Goal: Check status

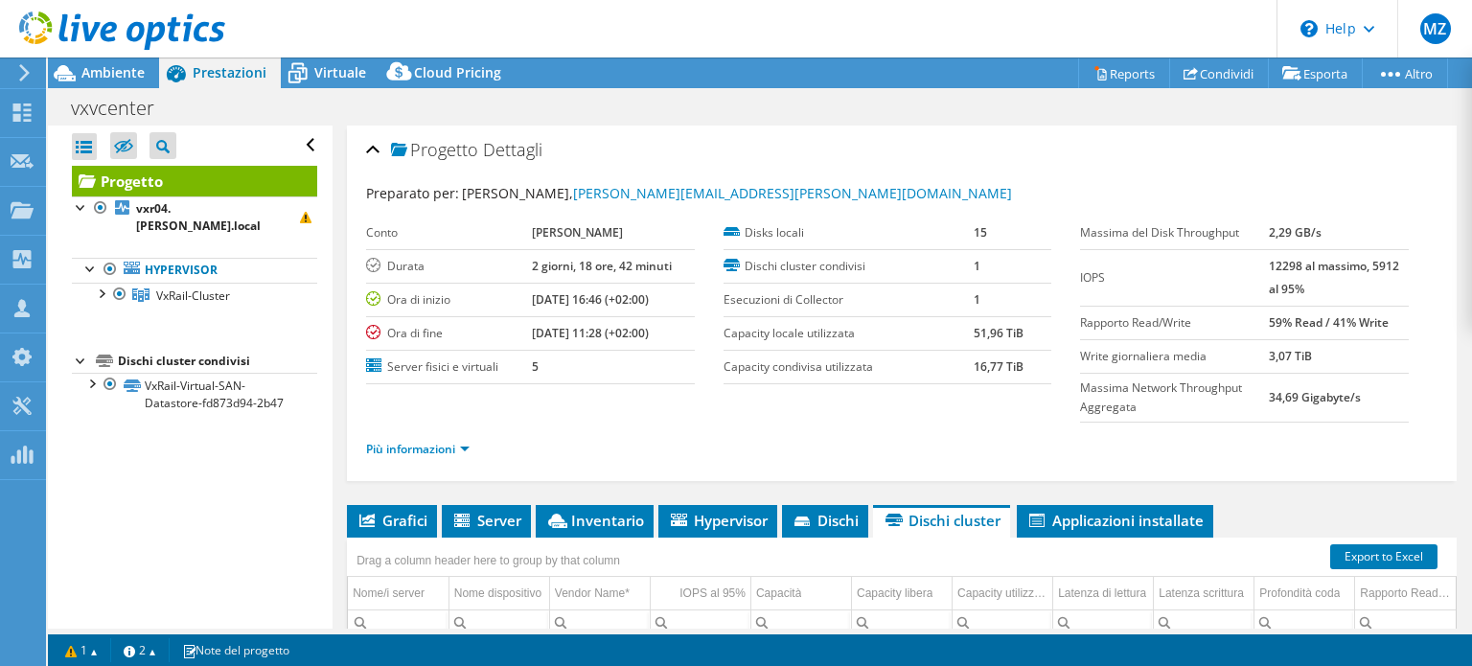
select select "USD"
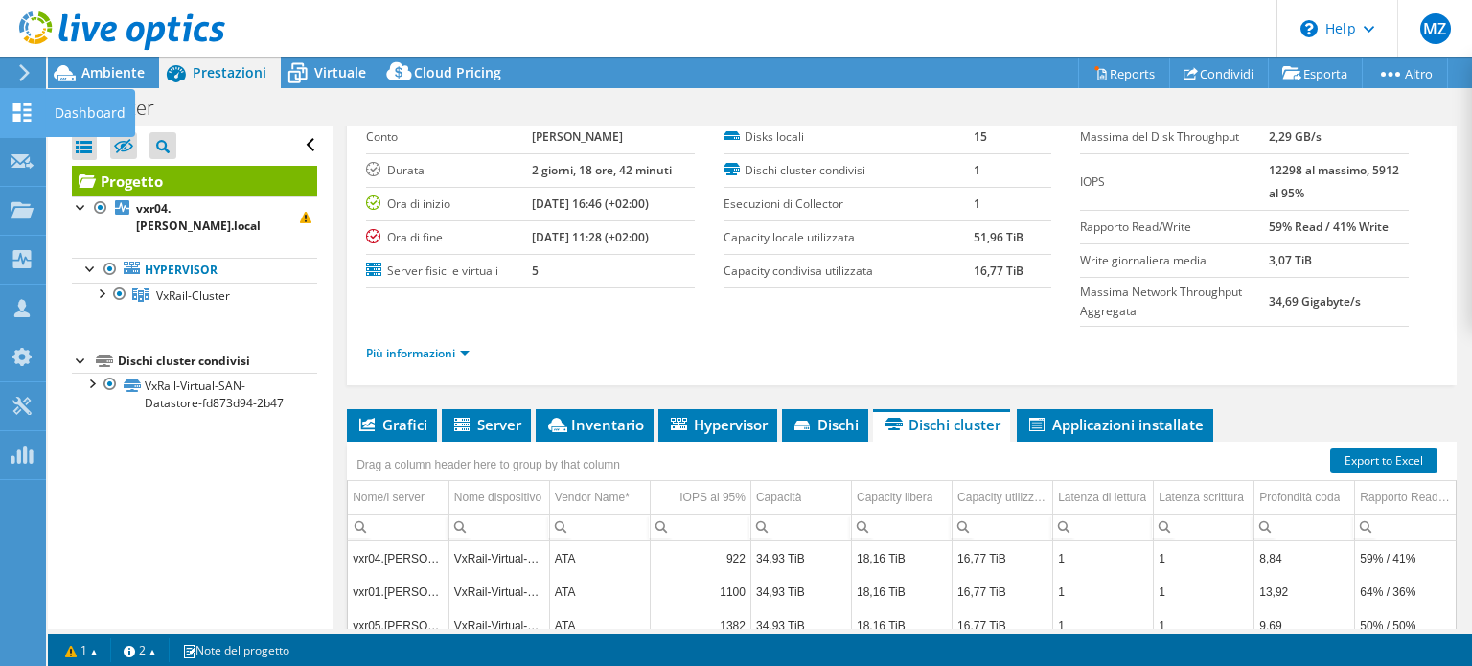
click at [31, 108] on icon at bounding box center [22, 113] width 23 height 18
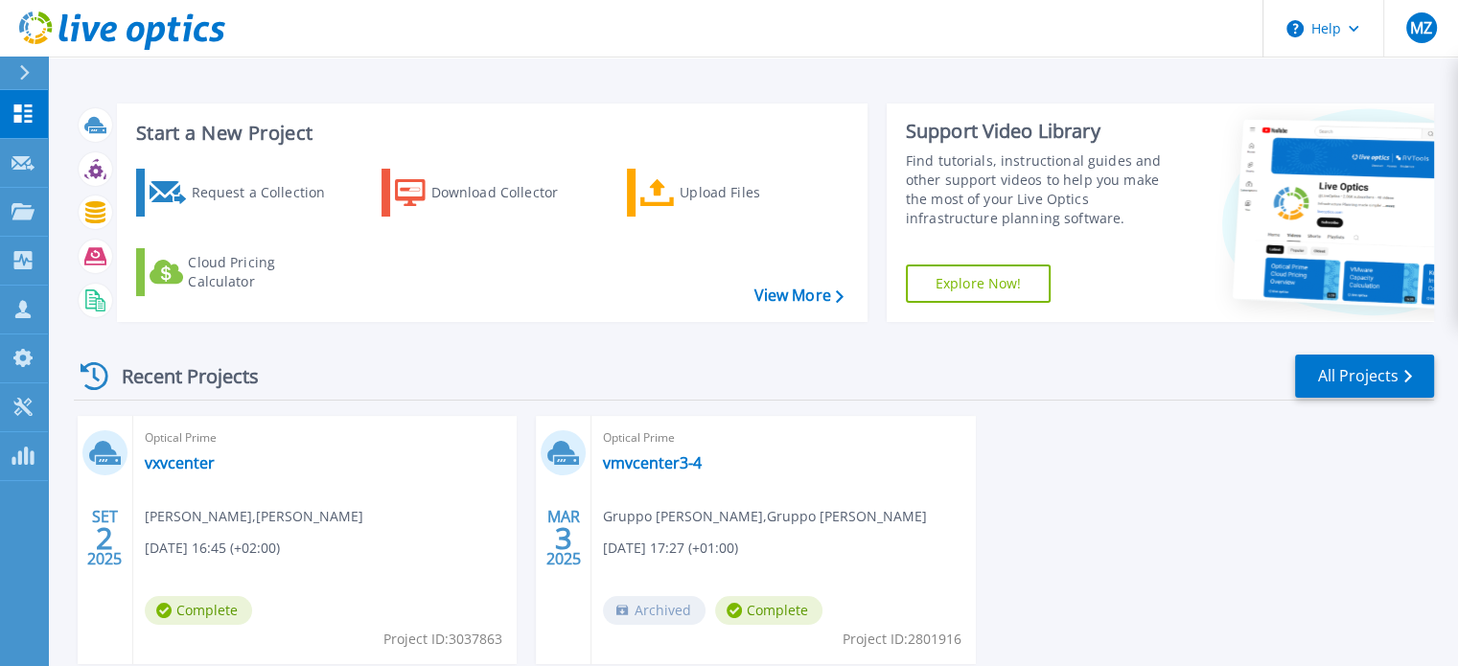
click at [667, 379] on div "Recent Projects All Projects" at bounding box center [754, 377] width 1360 height 48
click at [1113, 463] on div "SET 2 2025 Optical Prime vxvcenter Alex Boccalon , CESAR CUCINE 09/02/2025, 16:…" at bounding box center [745, 559] width 1375 height 287
click at [630, 465] on link "vmvcenter3-4" at bounding box center [652, 462] width 99 height 19
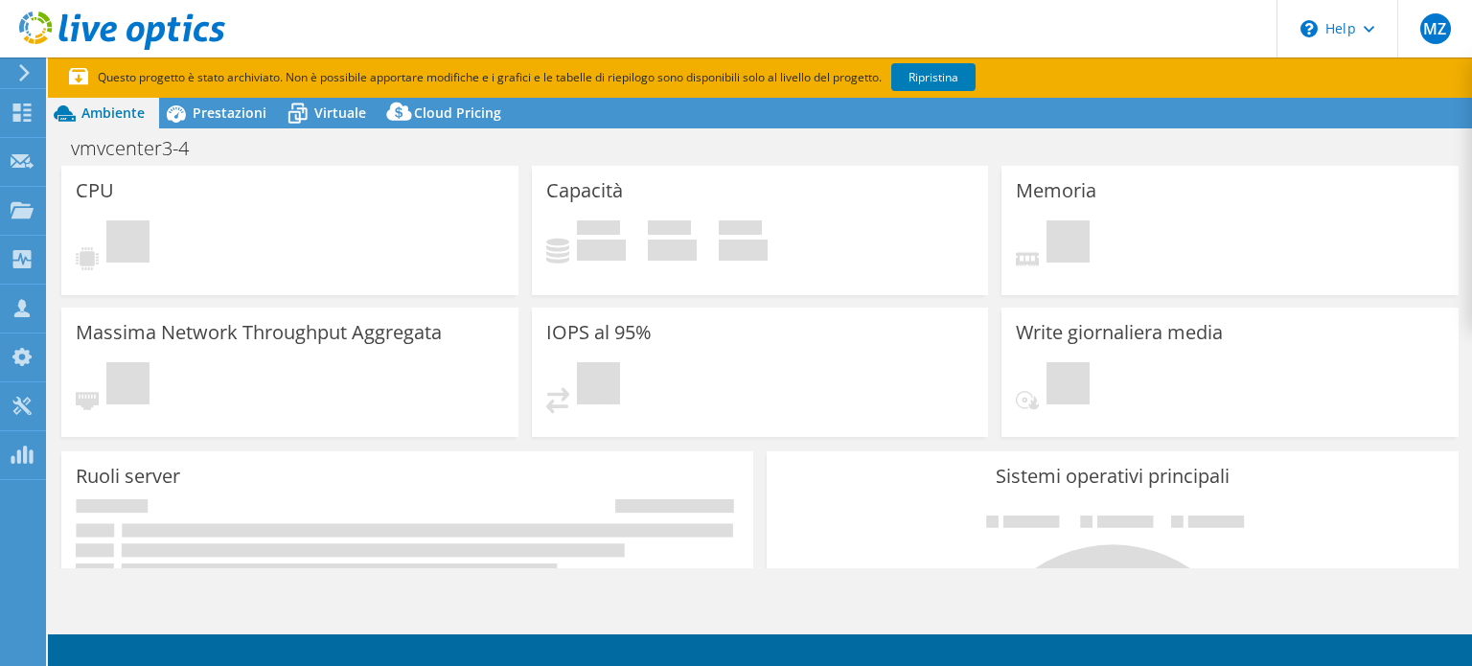
select select "USD"
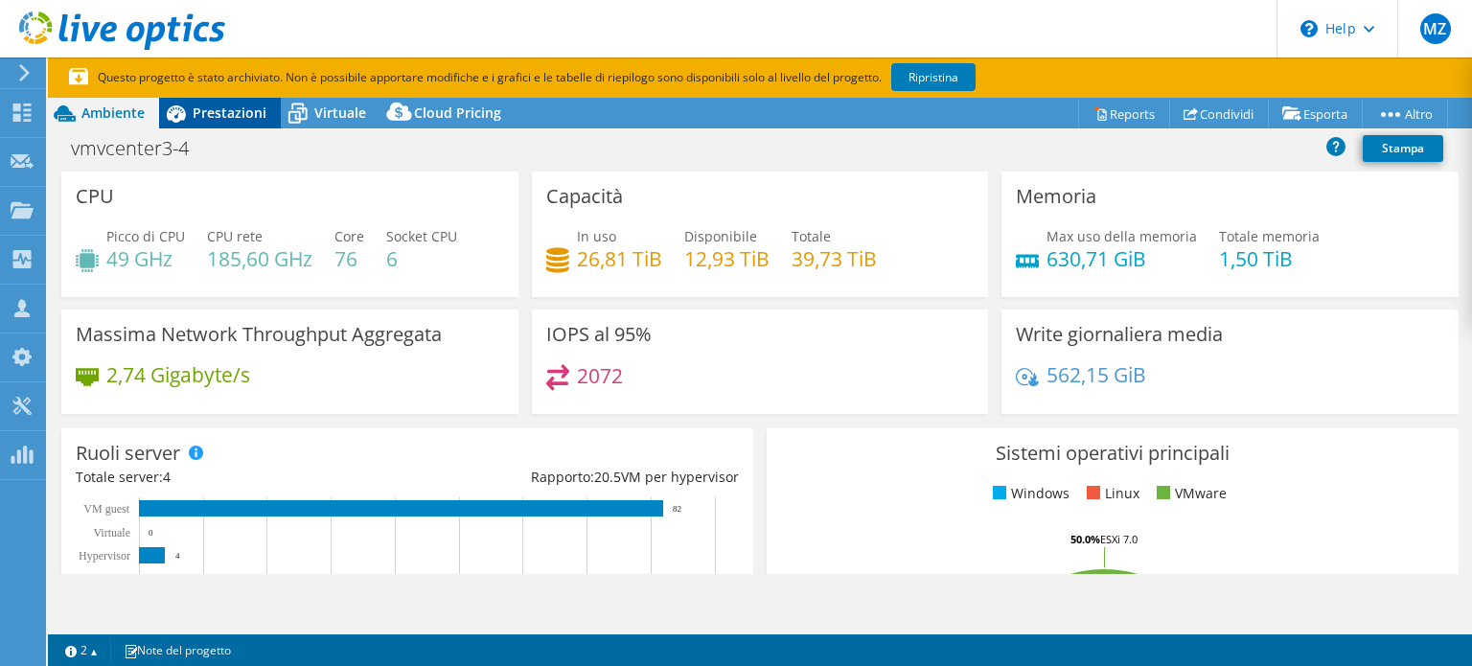
click at [203, 115] on span "Prestazioni" at bounding box center [230, 113] width 74 height 18
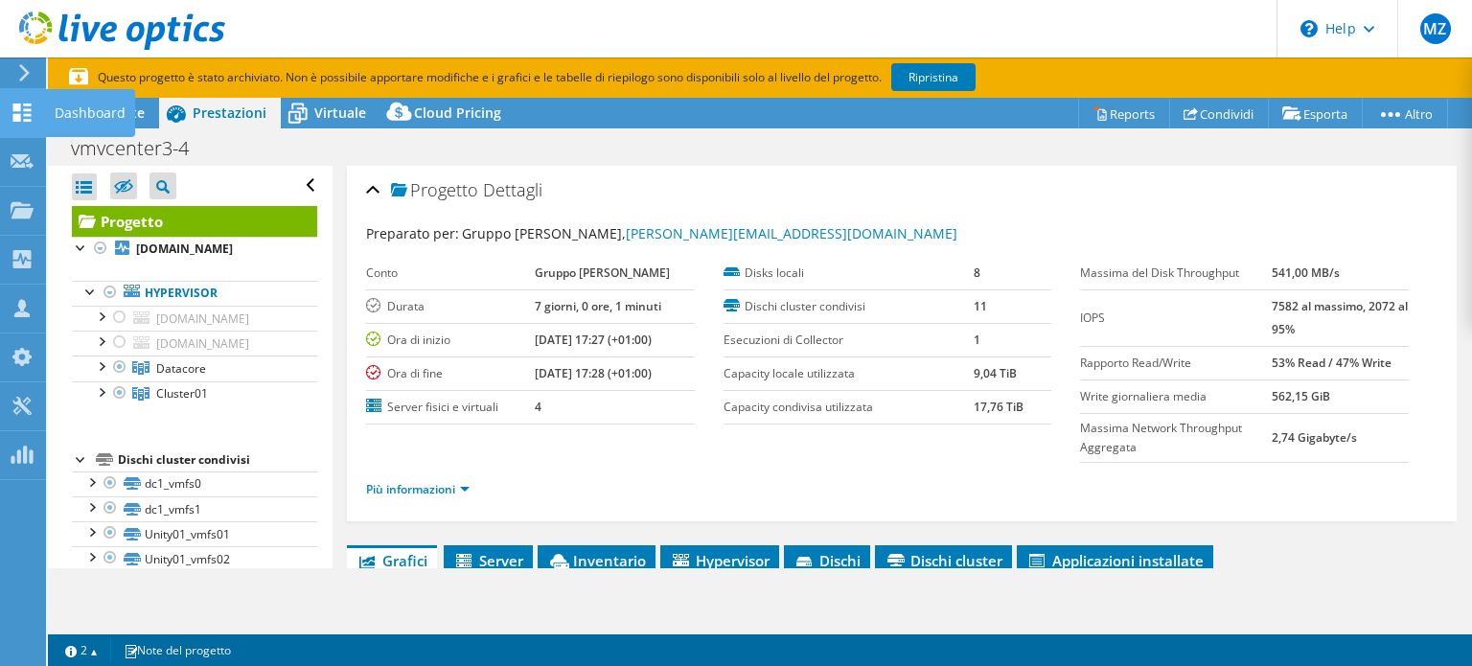
click at [29, 107] on use at bounding box center [22, 113] width 18 height 18
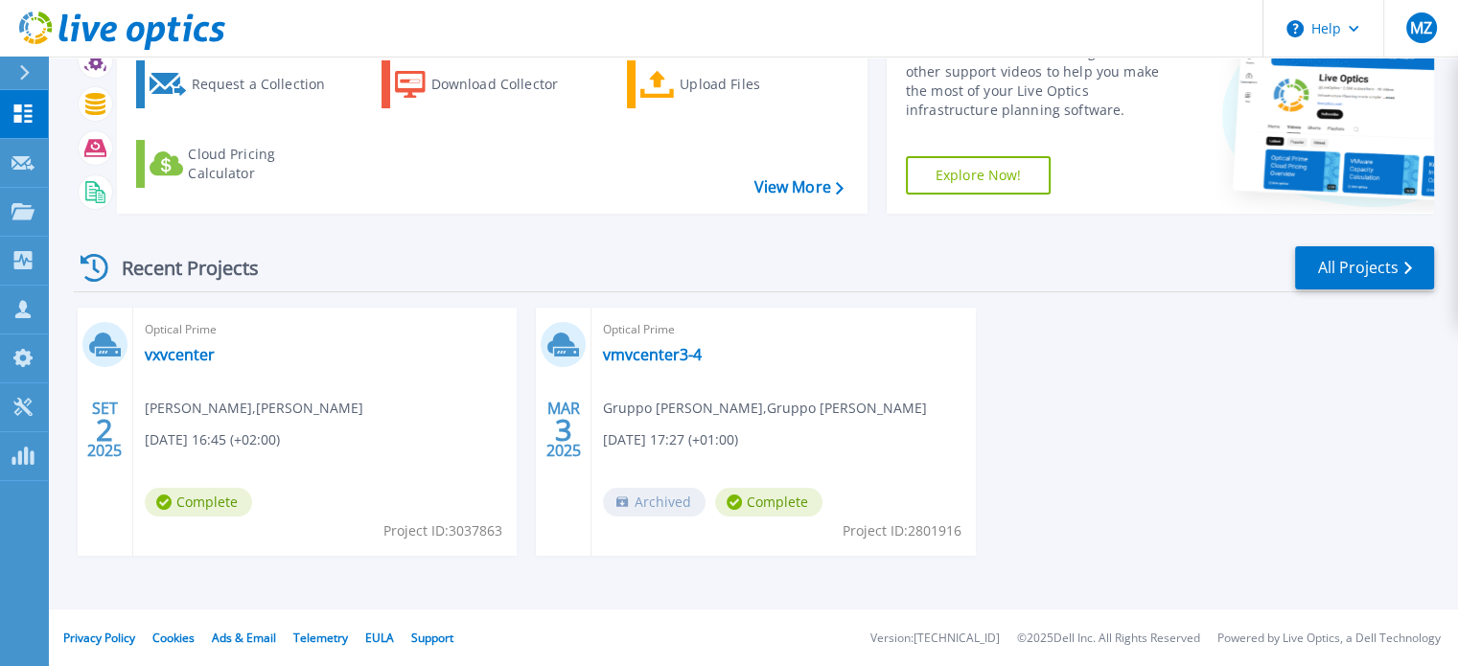
scroll to position [12, 0]
